Goal: Find contact information: Find contact information

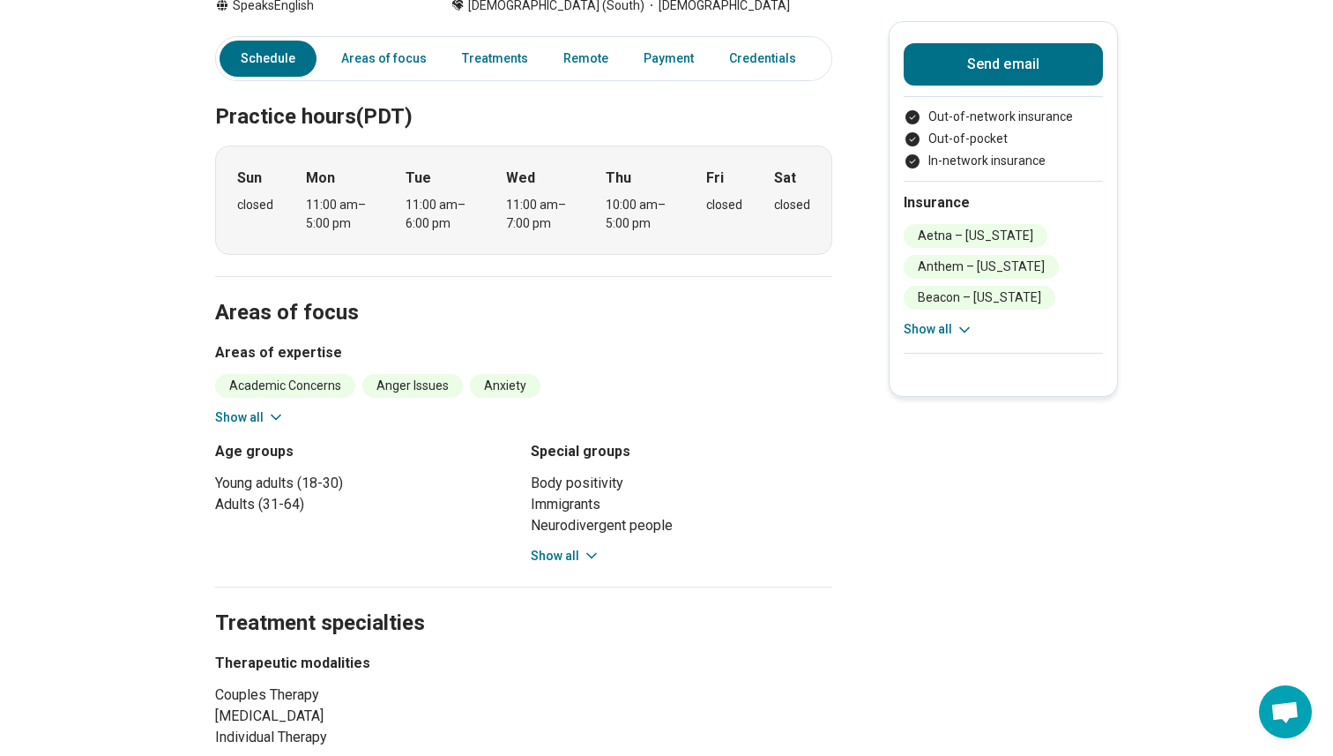
scroll to position [369, 0]
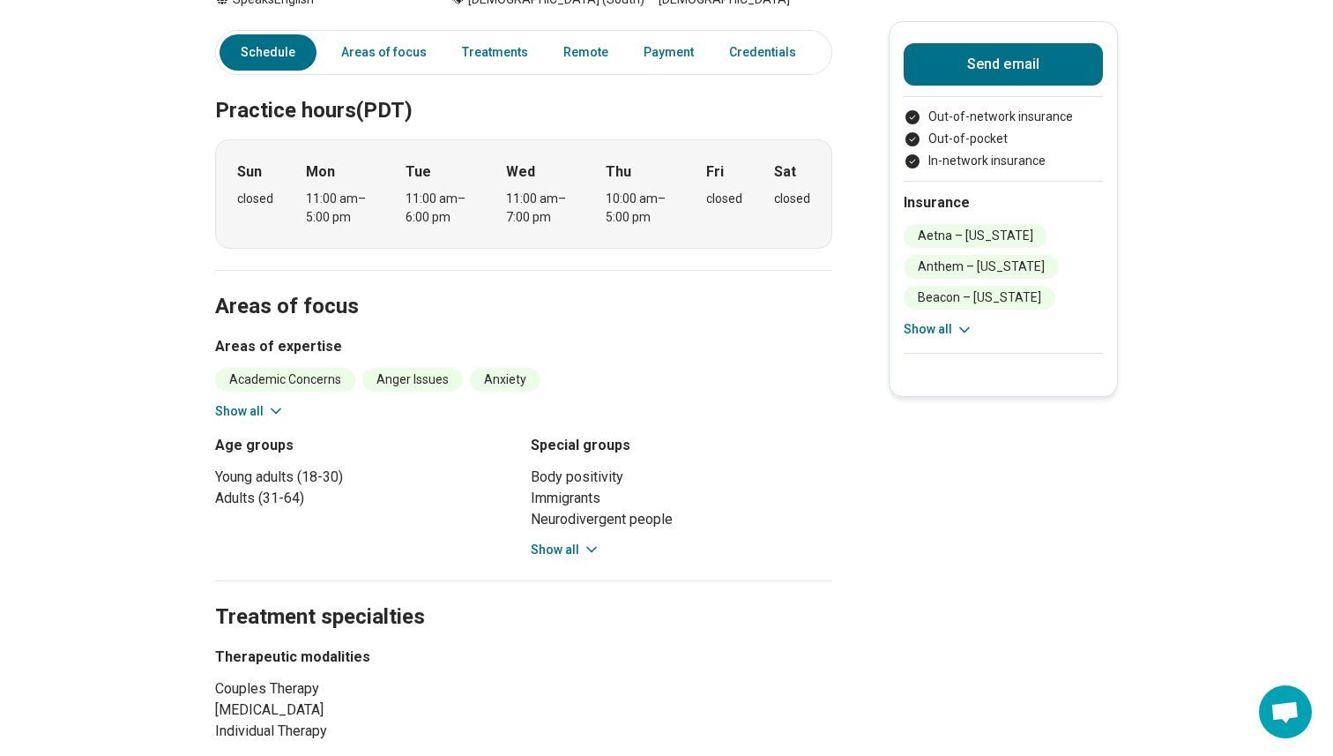
click at [572, 540] on button "Show all" at bounding box center [566, 549] width 70 height 19
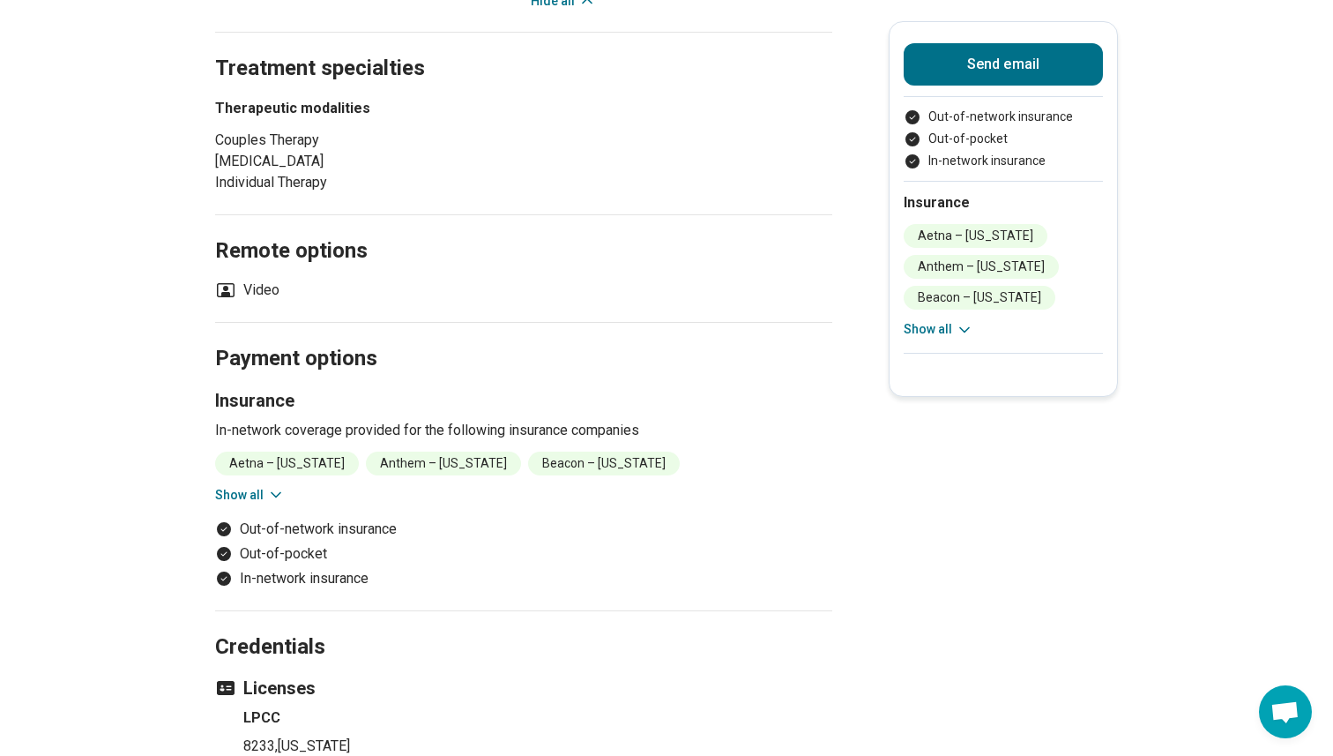
scroll to position [1112, 0]
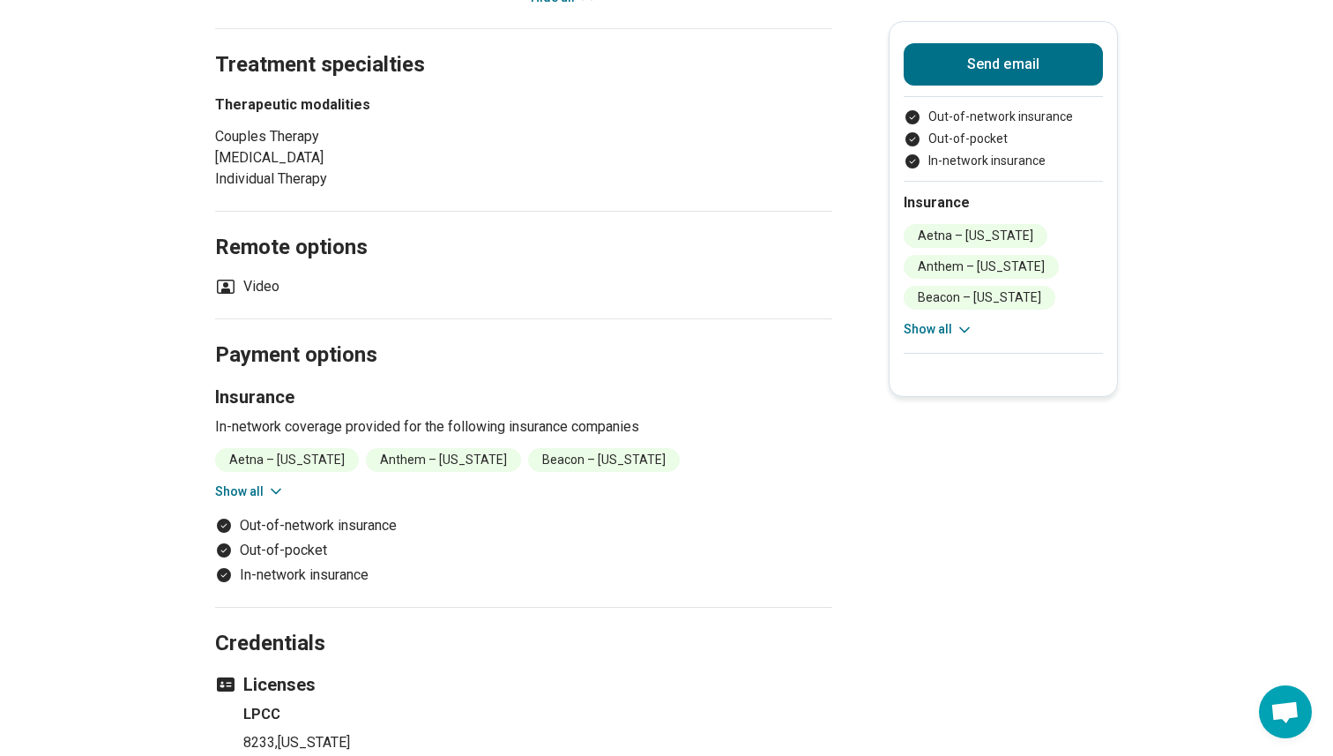
click at [271, 482] on icon at bounding box center [276, 491] width 18 height 18
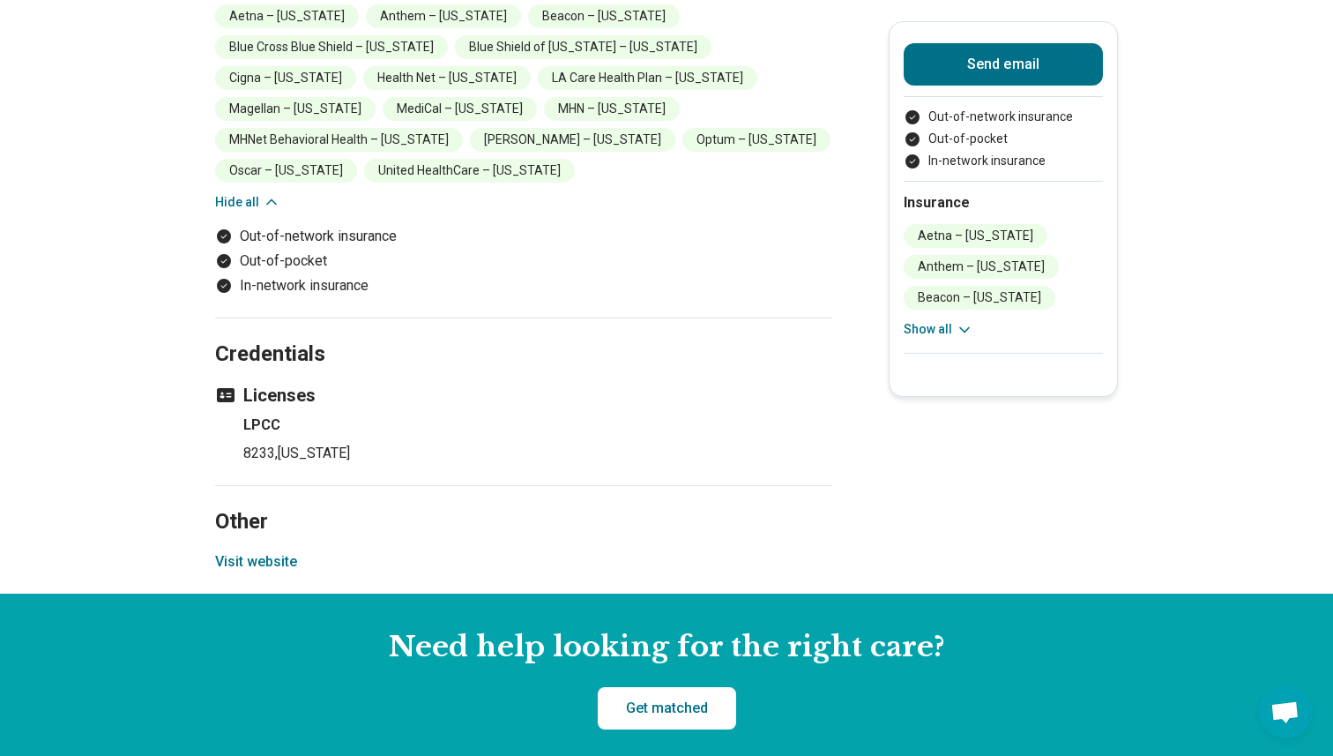
scroll to position [1549, 0]
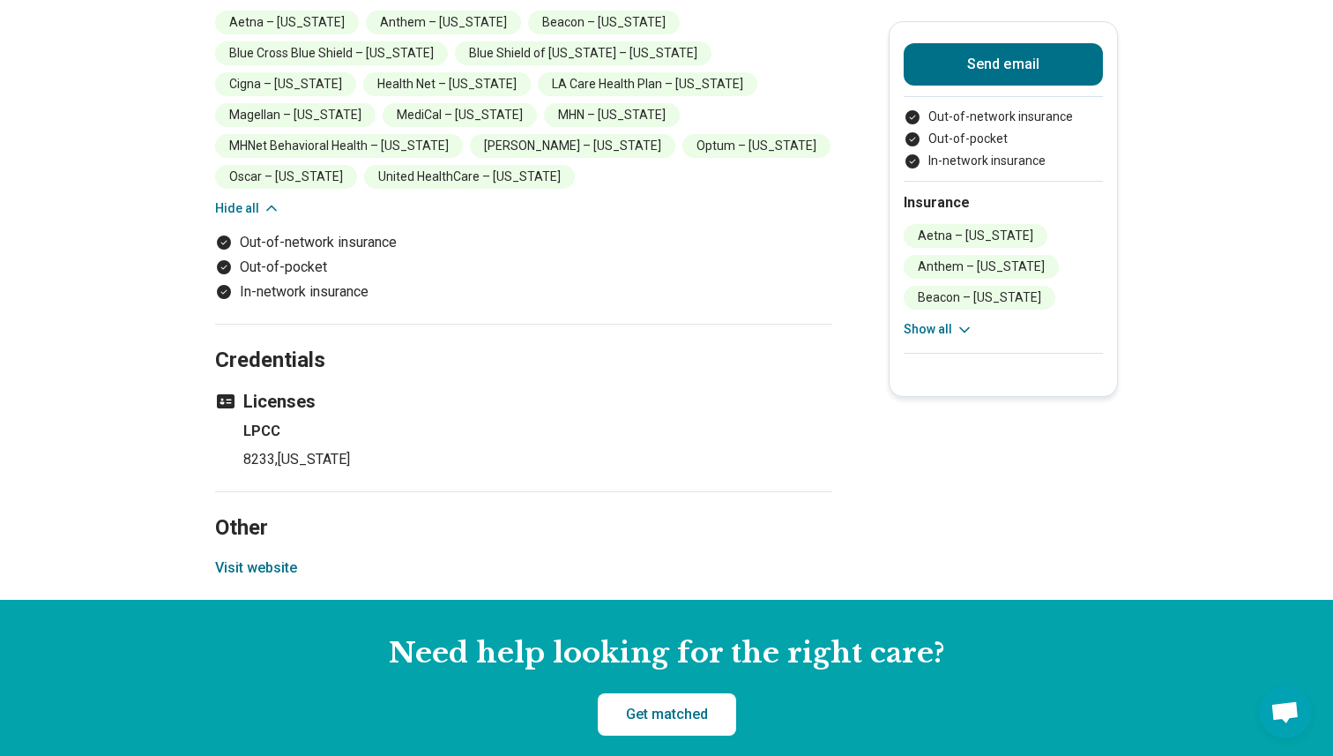
click at [265, 557] on button "Visit website" at bounding box center [256, 567] width 82 height 21
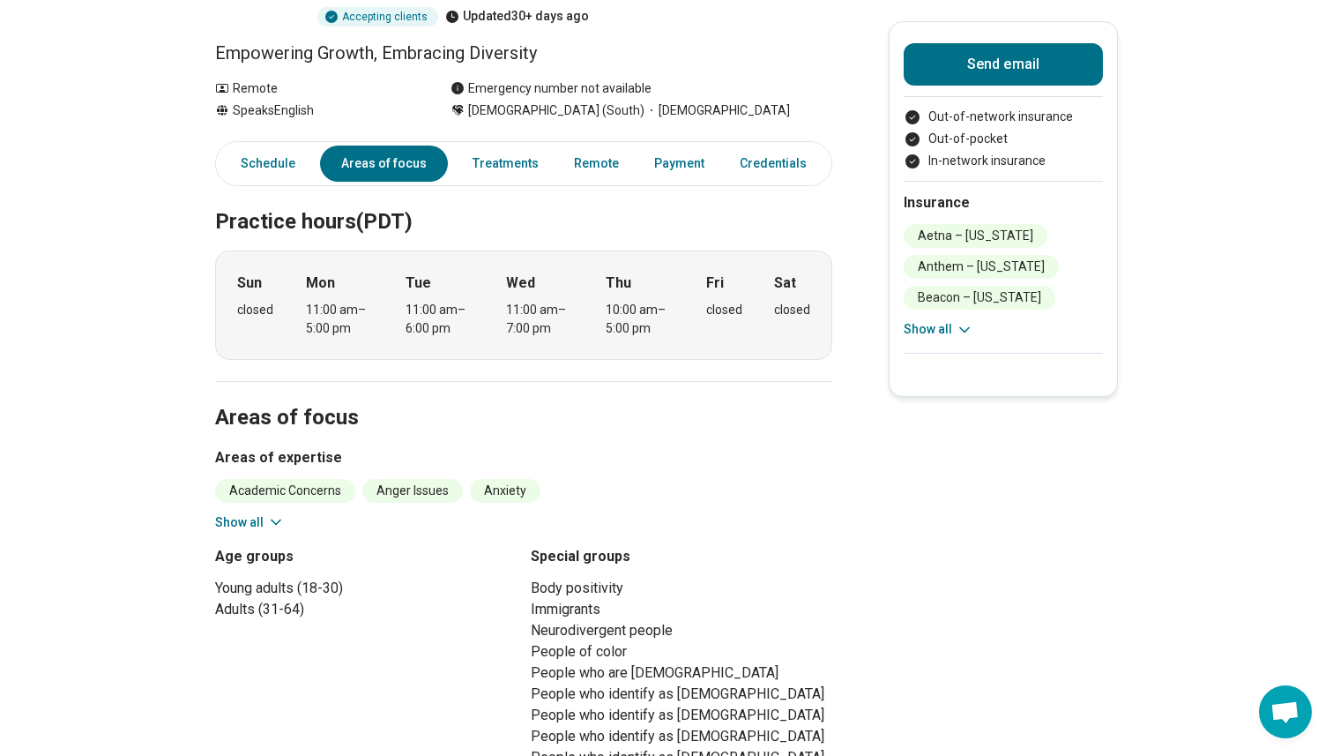
scroll to position [0, 0]
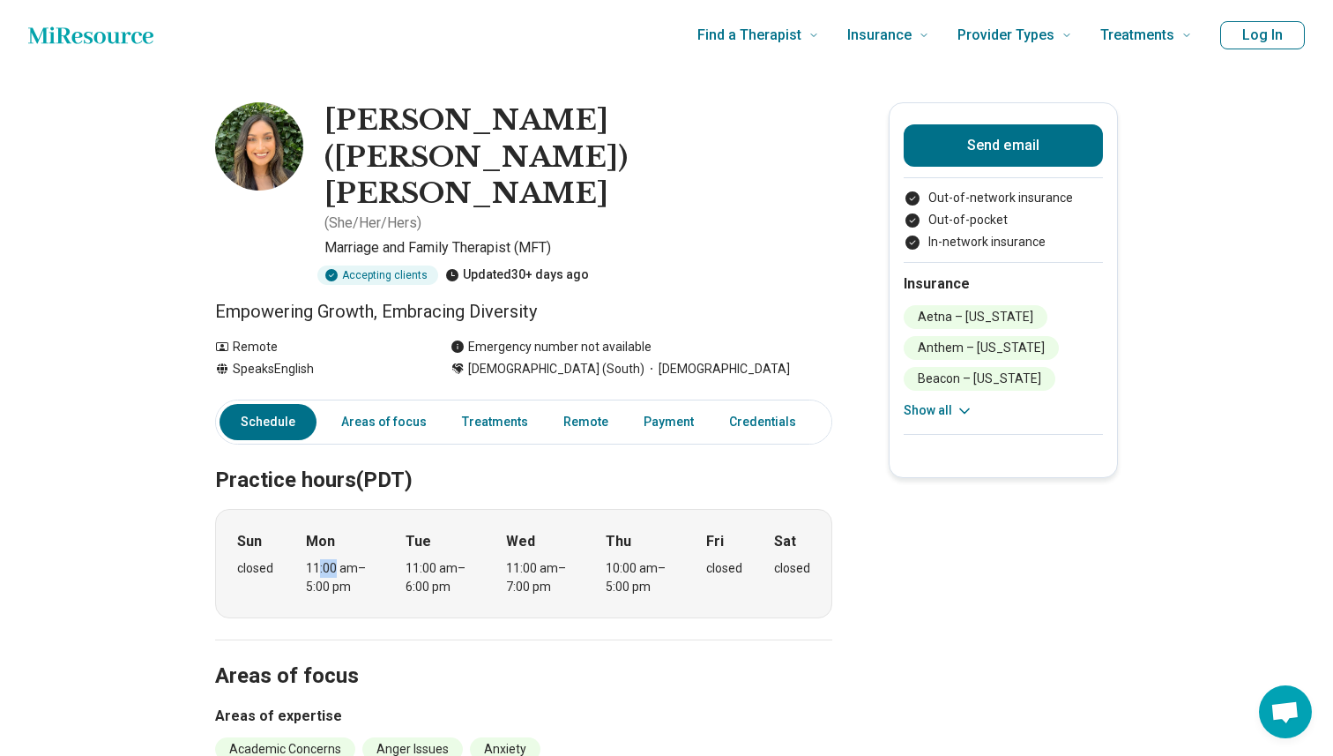
drag, startPoint x: 320, startPoint y: 473, endPoint x: 339, endPoint y: 483, distance: 21.3
click at [339, 559] on div "11:00 am – 5:00 pm" at bounding box center [340, 577] width 68 height 37
drag, startPoint x: 503, startPoint y: 483, endPoint x: 535, endPoint y: 490, distance: 32.5
click at [534, 509] on div "Sun closed Mon 11:00 am – 5:00 pm Tue 11:00 am – 6:00 pm Wed 11:00 am – 7:00 pm…" at bounding box center [523, 563] width 617 height 109
click at [535, 559] on div "11:00 am – 7:00 pm" at bounding box center [540, 577] width 68 height 37
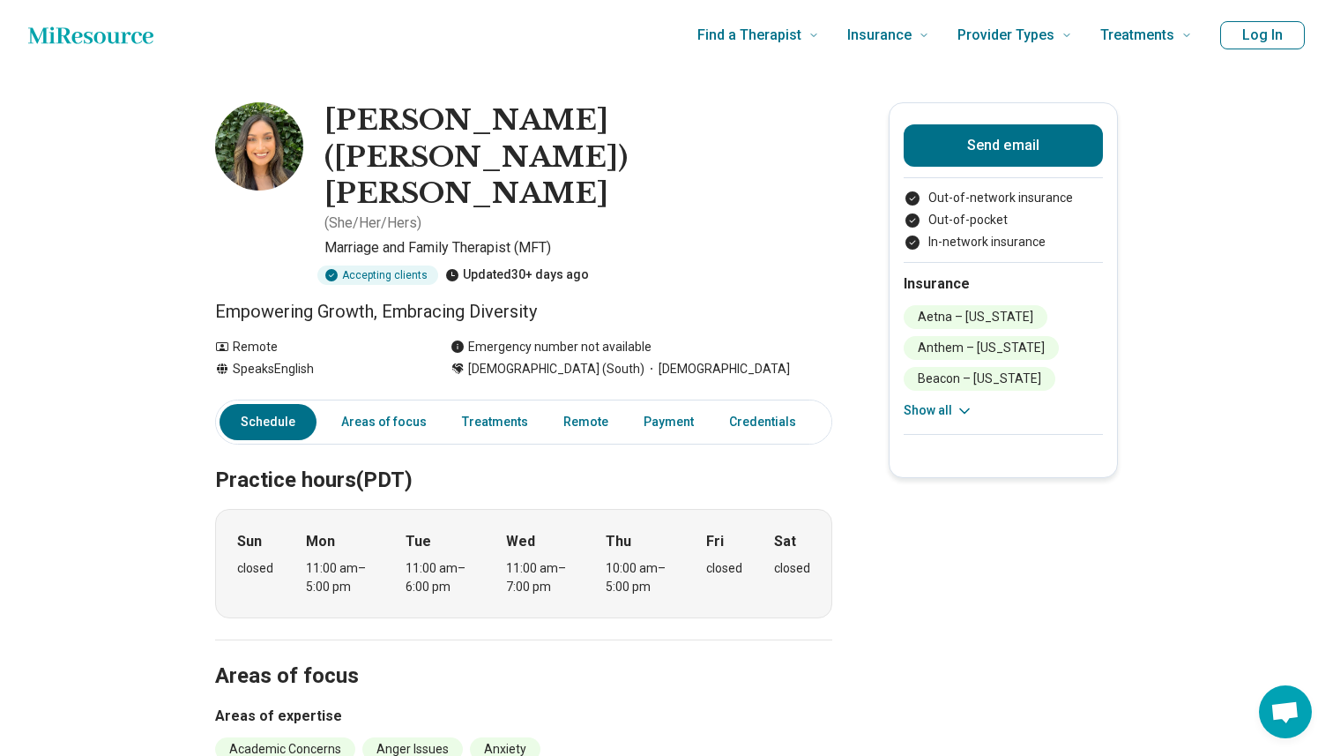
click at [516, 559] on div "11:00 am – 7:00 pm" at bounding box center [540, 577] width 68 height 37
